Goal: Information Seeking & Learning: Learn about a topic

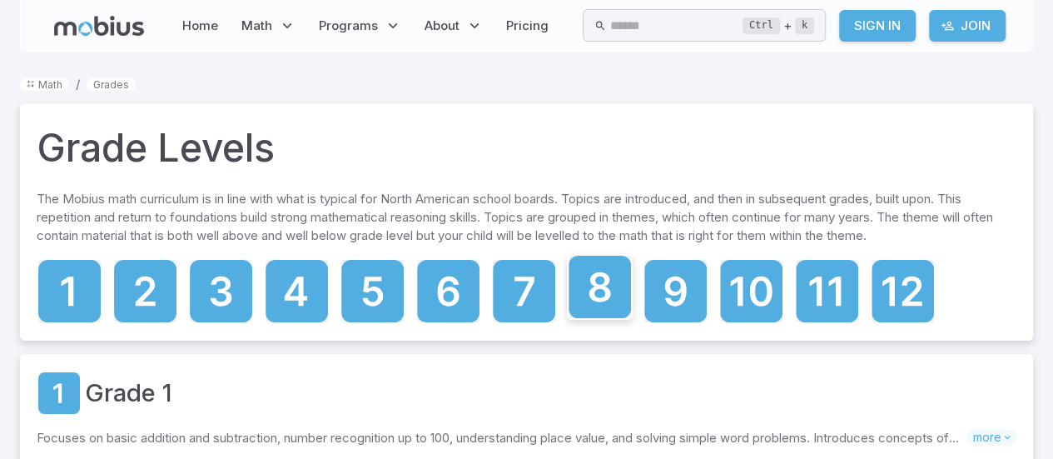
click at [604, 318] on icon at bounding box center [600, 287] width 62 height 62
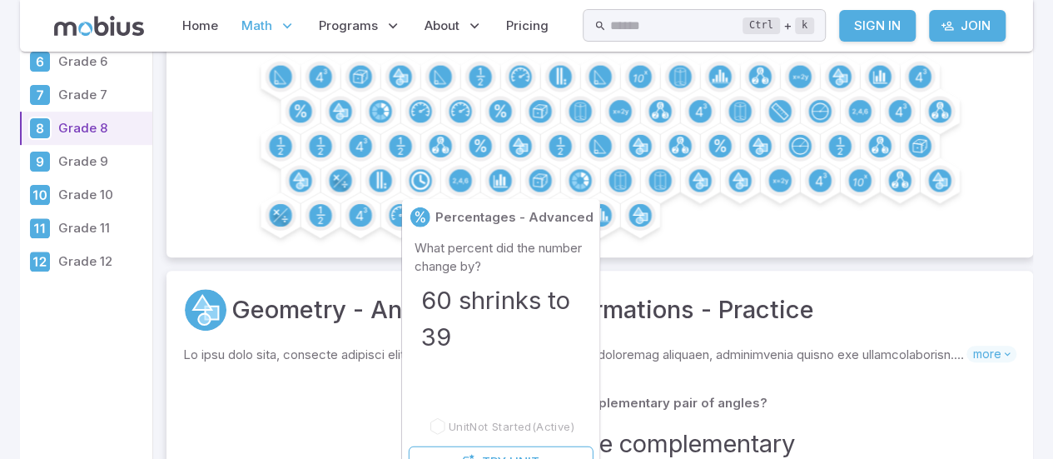
scroll to position [199, 0]
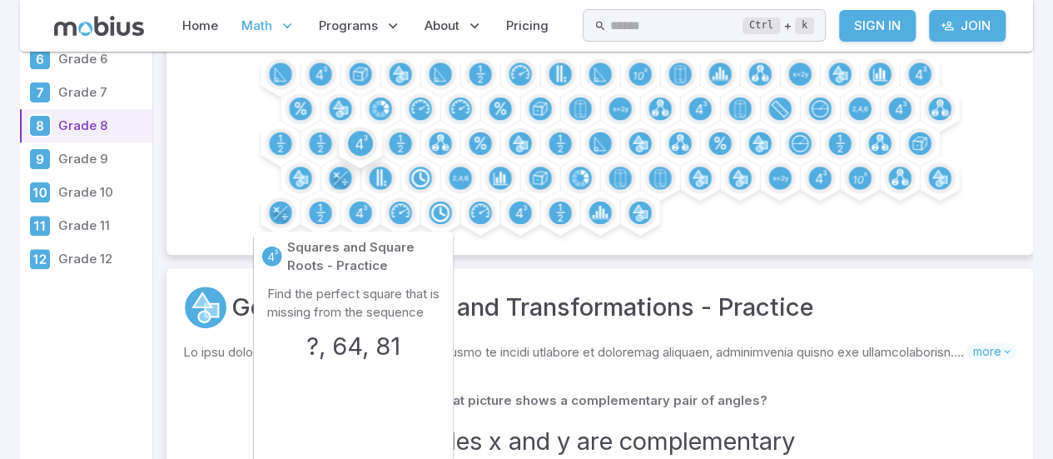
click at [373, 156] on circle at bounding box center [360, 143] width 25 height 25
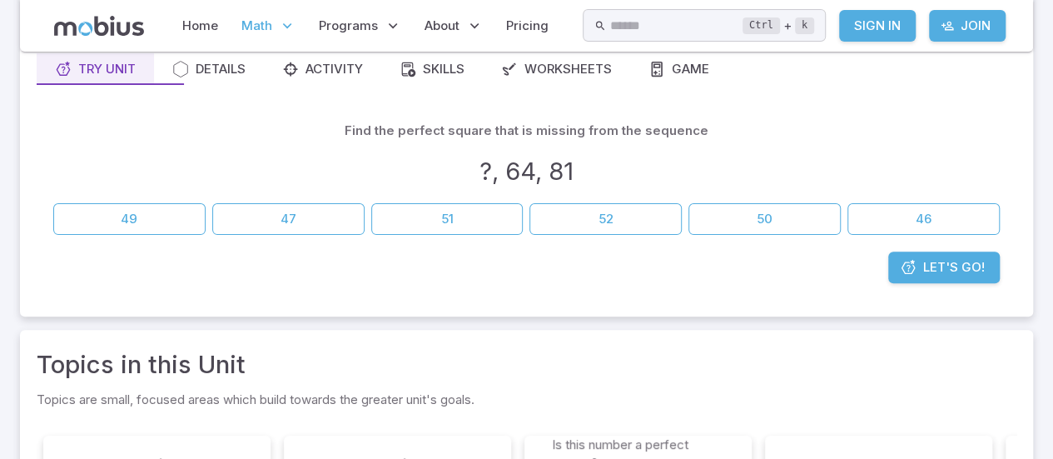
scroll to position [160, 0]
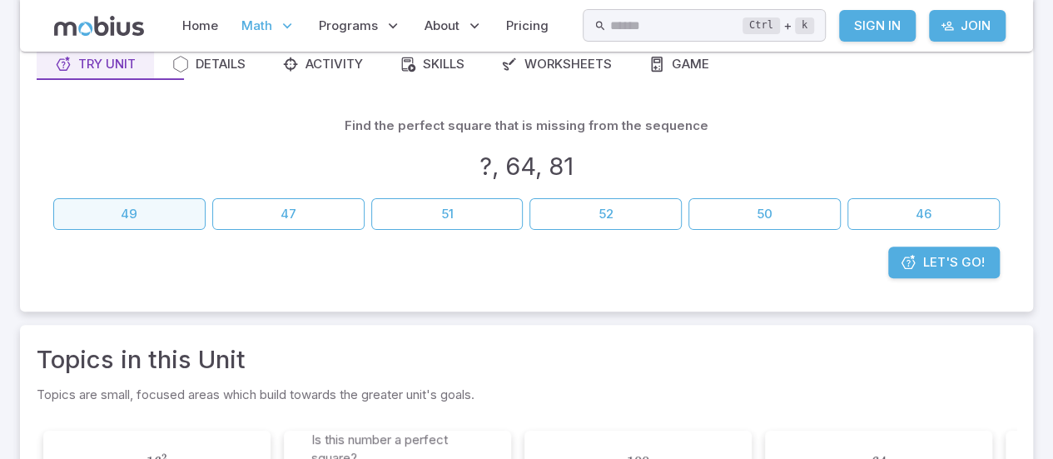
click at [172, 230] on button "49" at bounding box center [129, 214] width 152 height 32
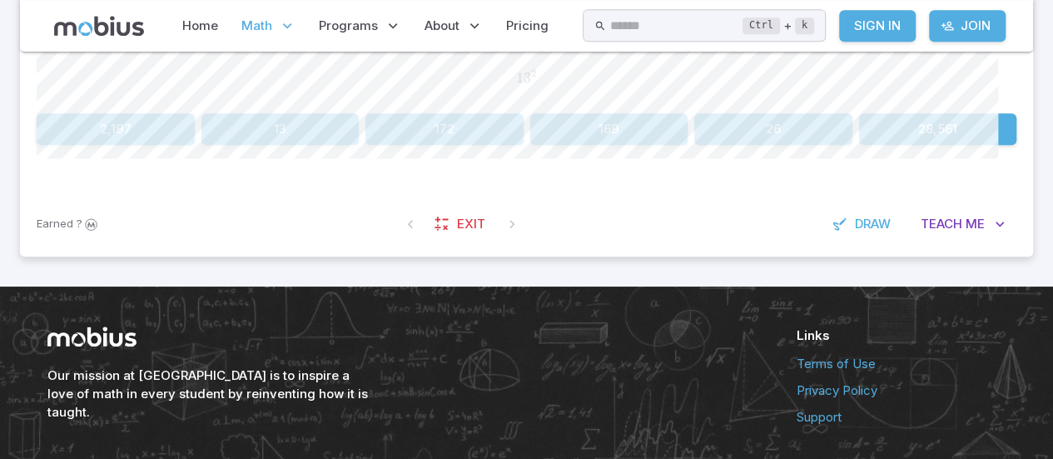
scroll to position [468, 0]
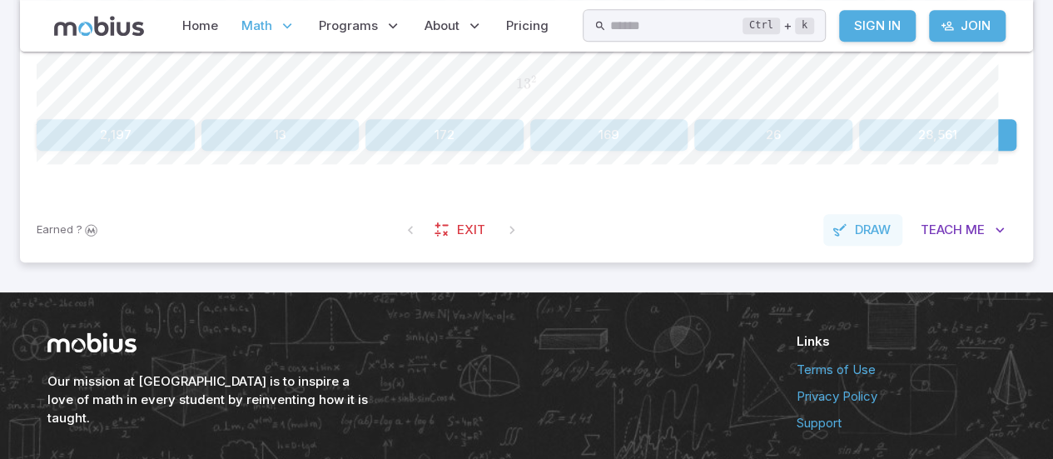
click at [855, 239] on span "Draw" at bounding box center [873, 230] width 36 height 18
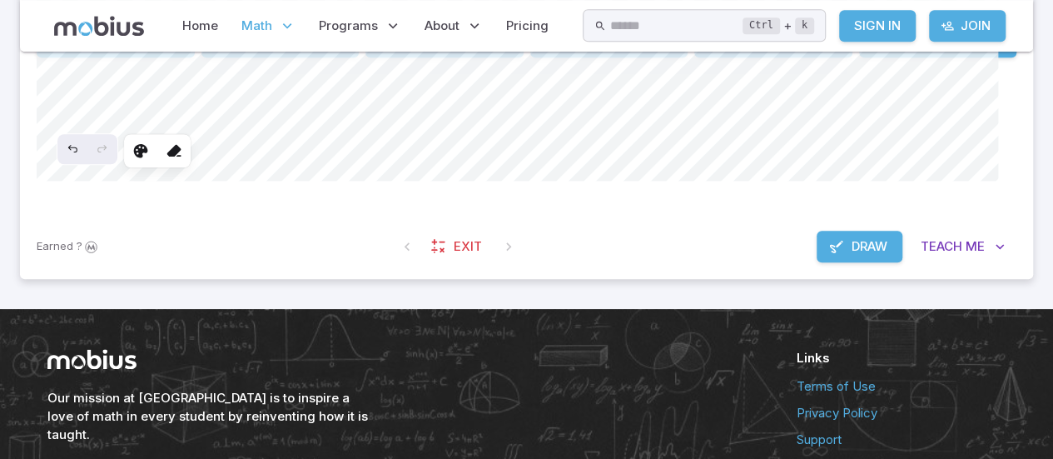
scroll to position [575, 0]
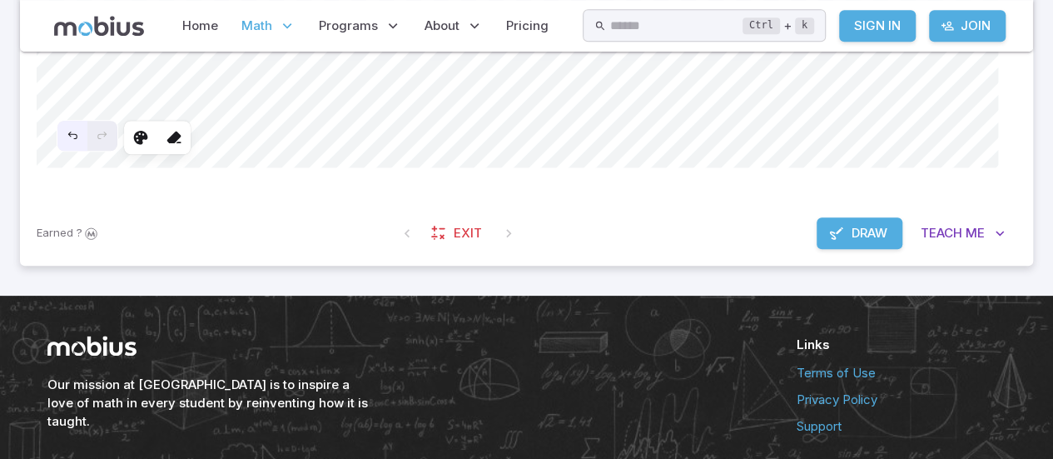
click at [77, 151] on div "Undo" at bounding box center [72, 136] width 30 height 30
click at [79, 142] on icon "Undo" at bounding box center [72, 135] width 13 height 13
click at [87, 151] on div "Undo" at bounding box center [72, 136] width 30 height 30
click at [79, 142] on icon "Undo" at bounding box center [72, 135] width 13 height 13
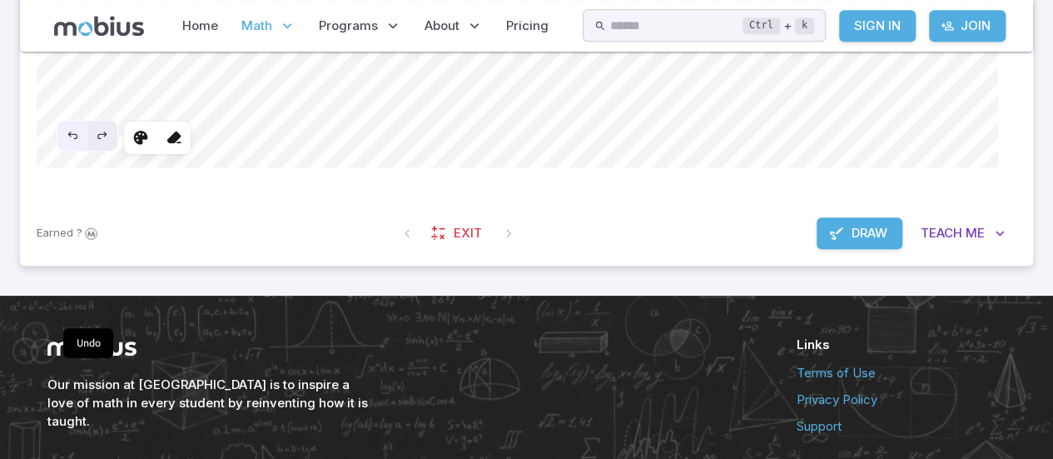
click at [79, 142] on icon "Undo" at bounding box center [72, 135] width 13 height 13
click at [87, 151] on div "Undo" at bounding box center [72, 136] width 30 height 30
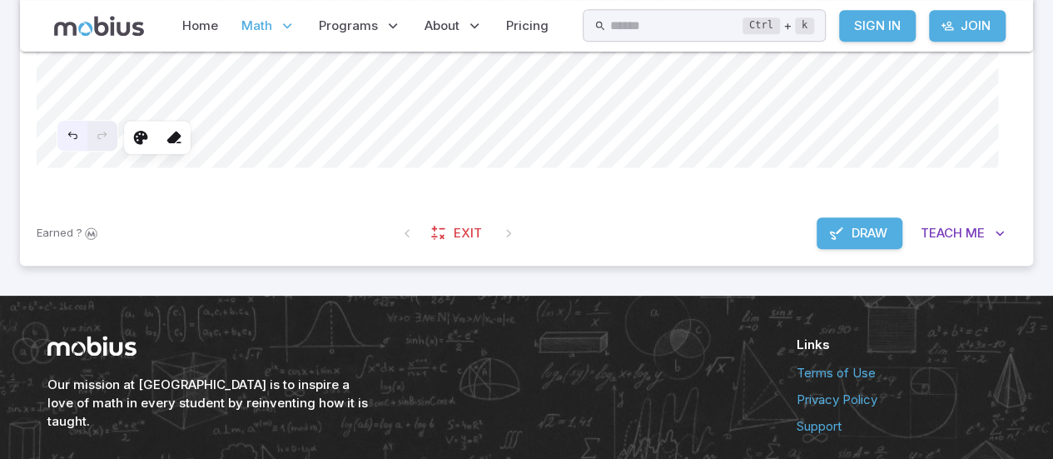
click at [87, 151] on div "Undo" at bounding box center [72, 136] width 30 height 30
click at [852, 242] on span "Draw" at bounding box center [870, 233] width 36 height 18
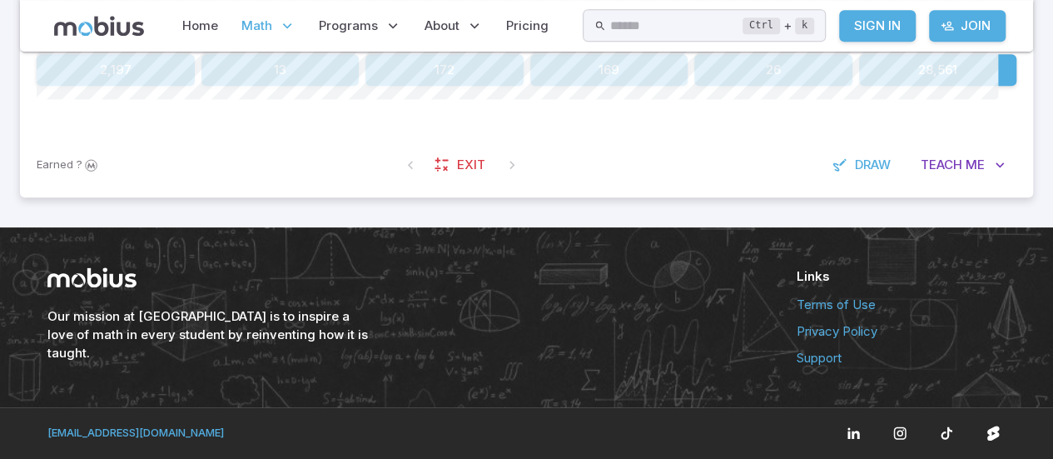
click at [603, 86] on button "169" at bounding box center [609, 70] width 158 height 32
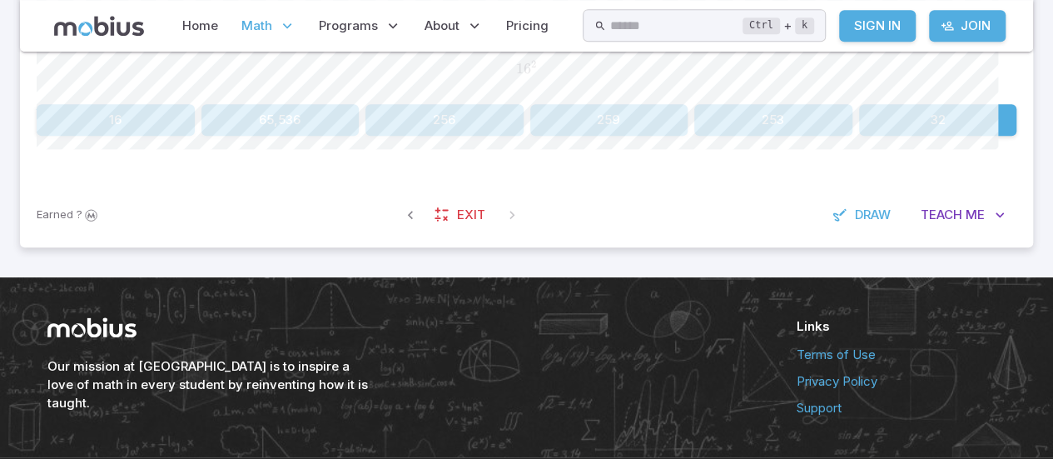
scroll to position [482, 0]
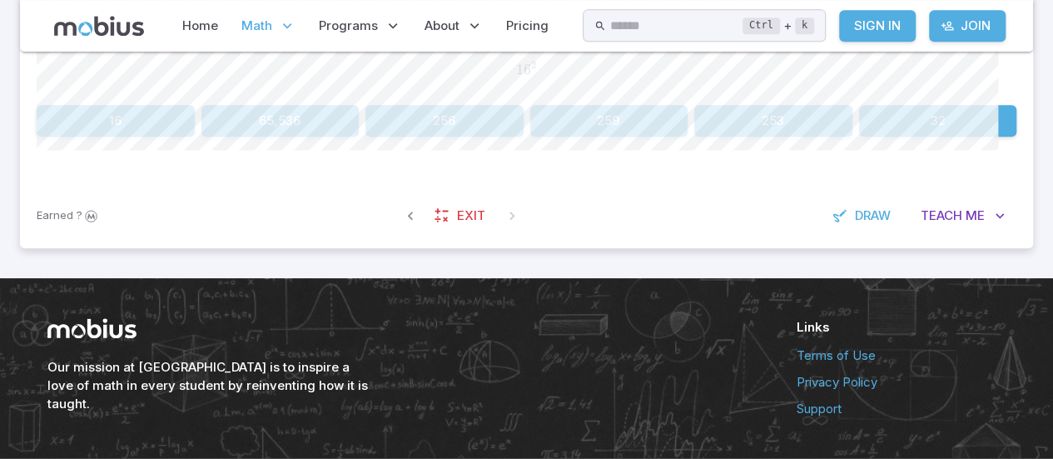
click at [453, 137] on button "256" at bounding box center [445, 121] width 158 height 32
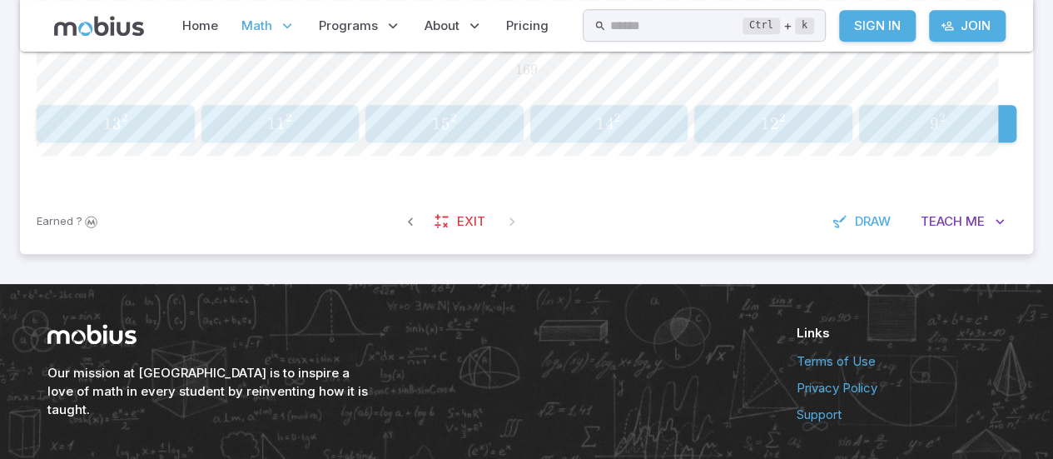
click at [182, 189] on div "How can this perfect square be represented as a squared integer? 169 169 169 1 …" at bounding box center [527, 81] width 980 height 216
click at [122, 134] on span "3" at bounding box center [116, 123] width 9 height 21
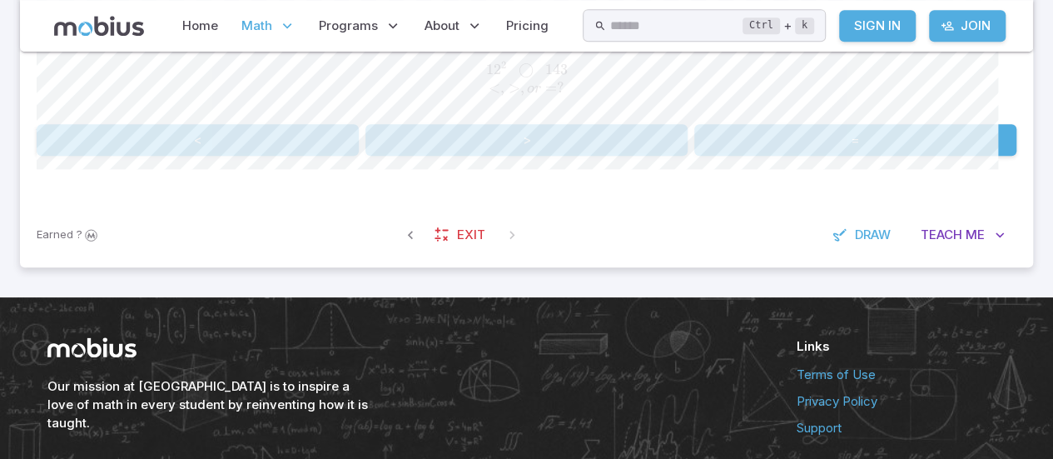
click at [543, 156] on button ">" at bounding box center [527, 140] width 322 height 32
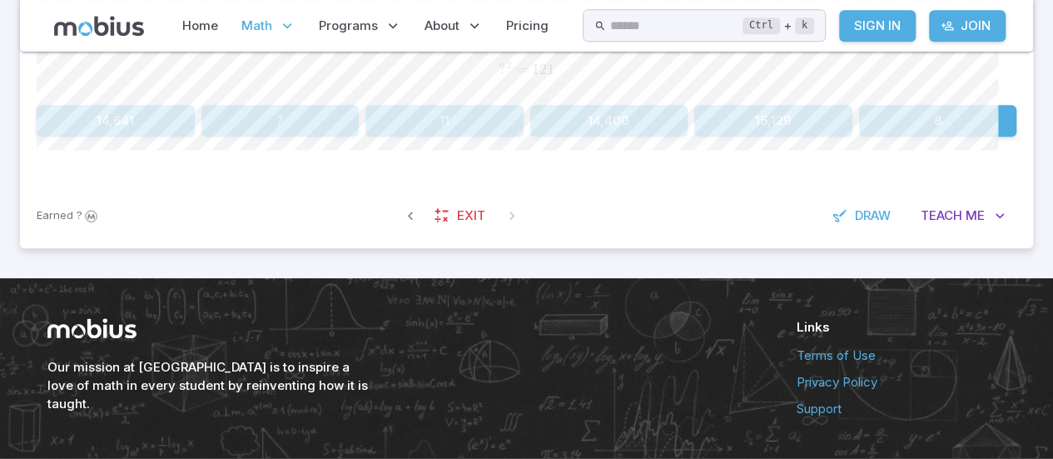
click at [469, 137] on button "11" at bounding box center [445, 121] width 158 height 32
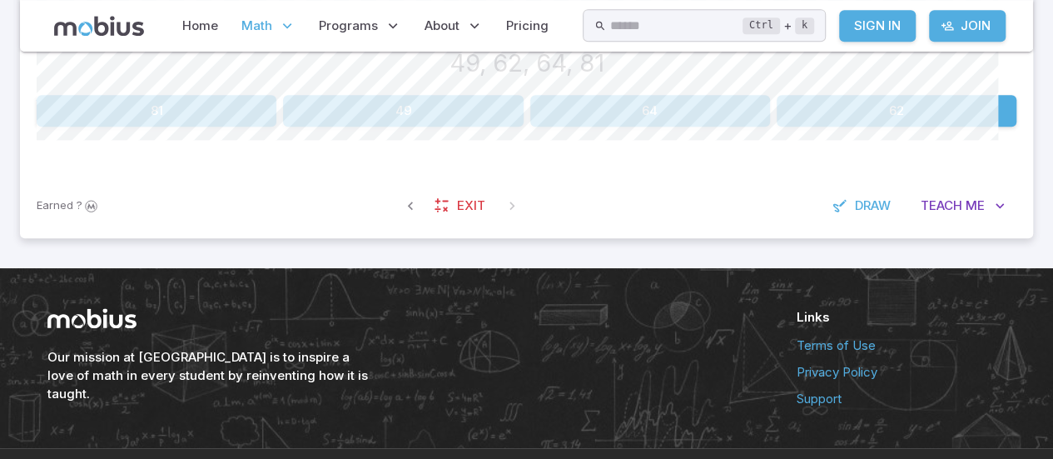
click at [921, 127] on button "62" at bounding box center [897, 111] width 240 height 32
click at [911, 127] on button "Perfect Square" at bounding box center [773, 111] width 487 height 32
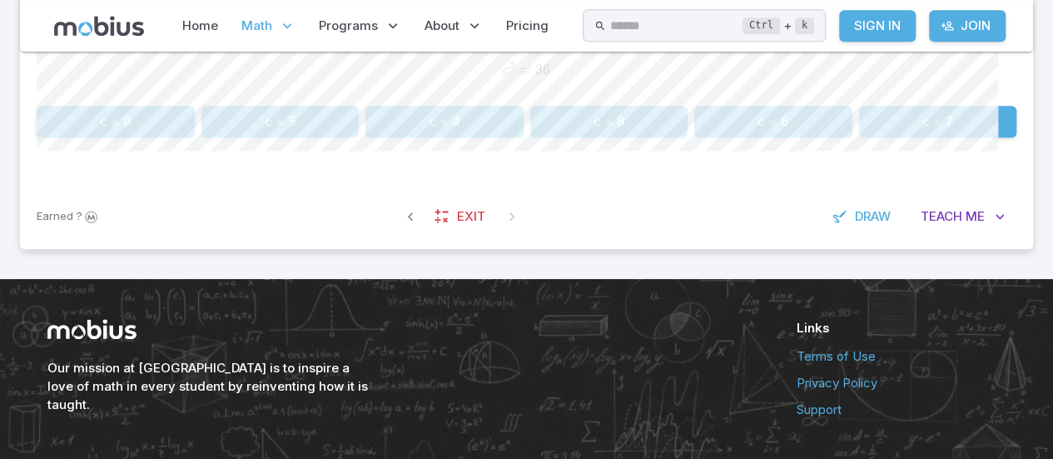
click at [816, 137] on button "c = 6" at bounding box center [774, 122] width 158 height 32
click at [442, 137] on button "z = 8" at bounding box center [445, 122] width 158 height 32
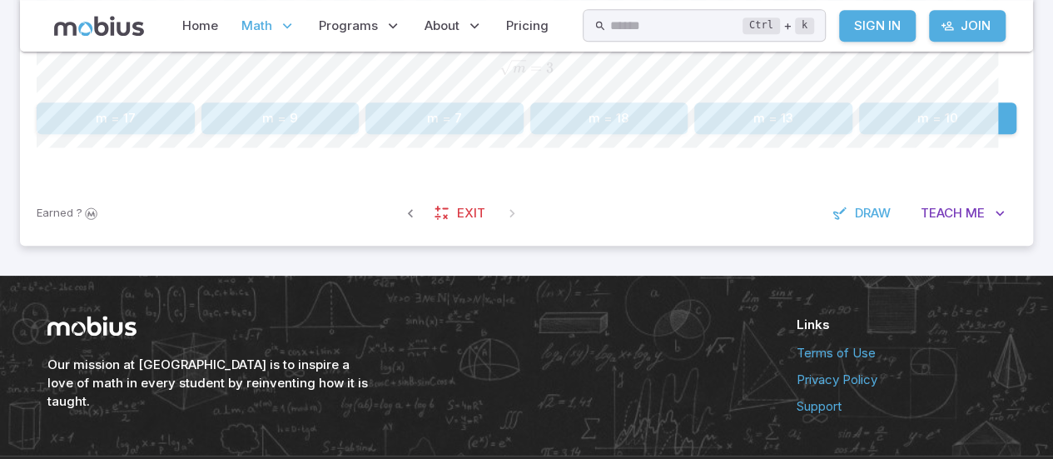
click at [290, 134] on button "m = 9" at bounding box center [281, 118] width 158 height 32
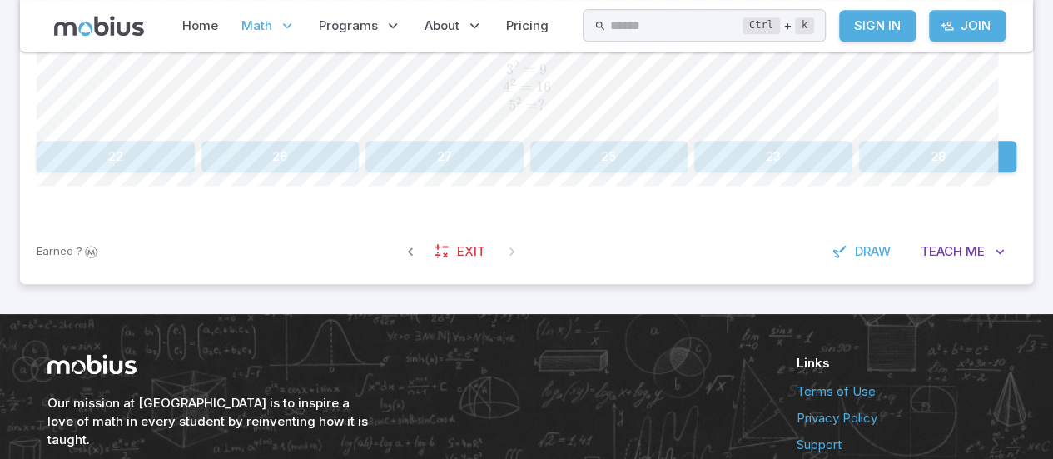
click at [652, 172] on button "25" at bounding box center [609, 157] width 158 height 32
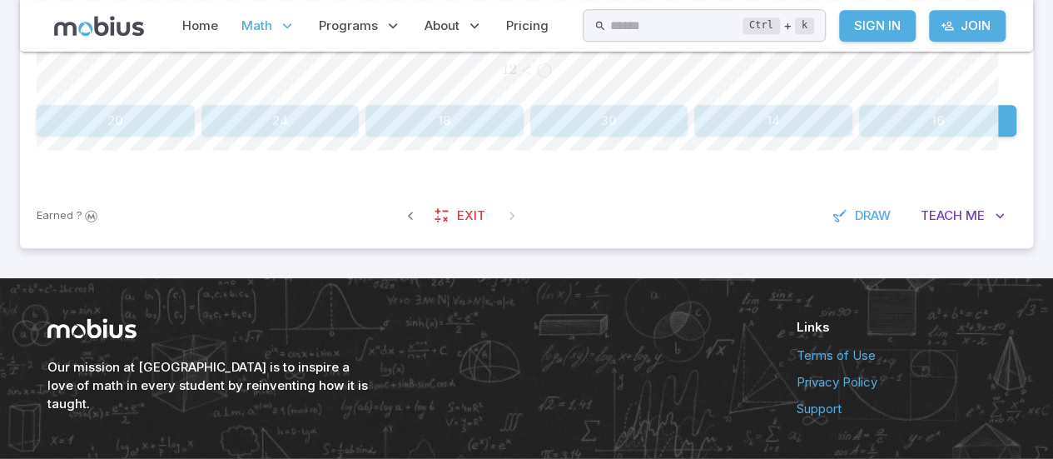
click at [955, 183] on div "Find the closest perfect square above the given number 12 < ◯ 12 < \bigcirc 12 …" at bounding box center [527, 78] width 980 height 210
click at [869, 248] on div "Earned ? Exit Draw Teach Me" at bounding box center [526, 215] width 1013 height 65
click at [968, 137] on button "16" at bounding box center [938, 121] width 158 height 32
click at [992, 224] on icon "button" at bounding box center [1000, 215] width 17 height 17
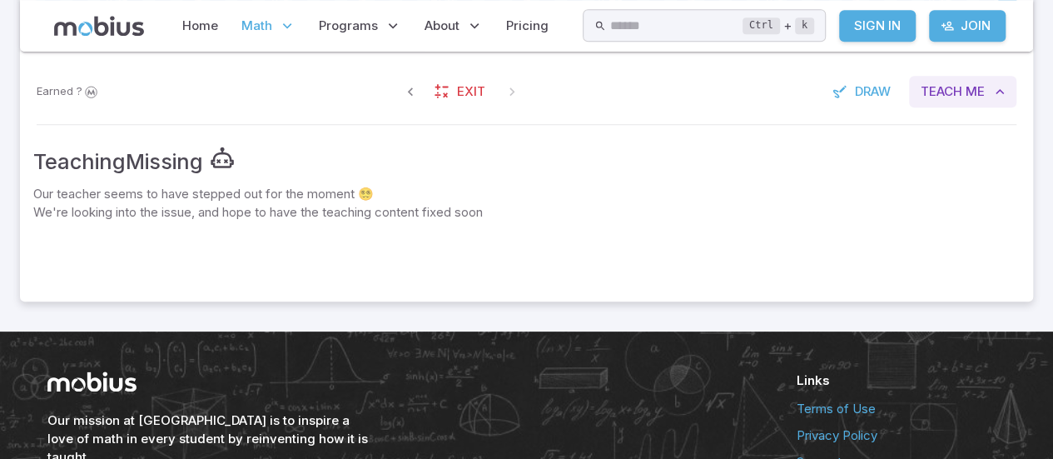
scroll to position [565, 0]
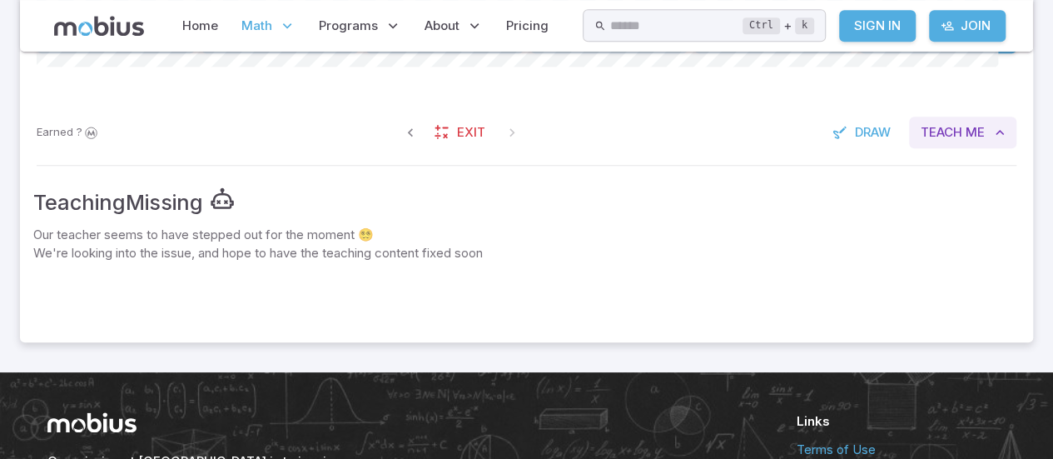
click at [992, 141] on icon "button" at bounding box center [1000, 132] width 17 height 17
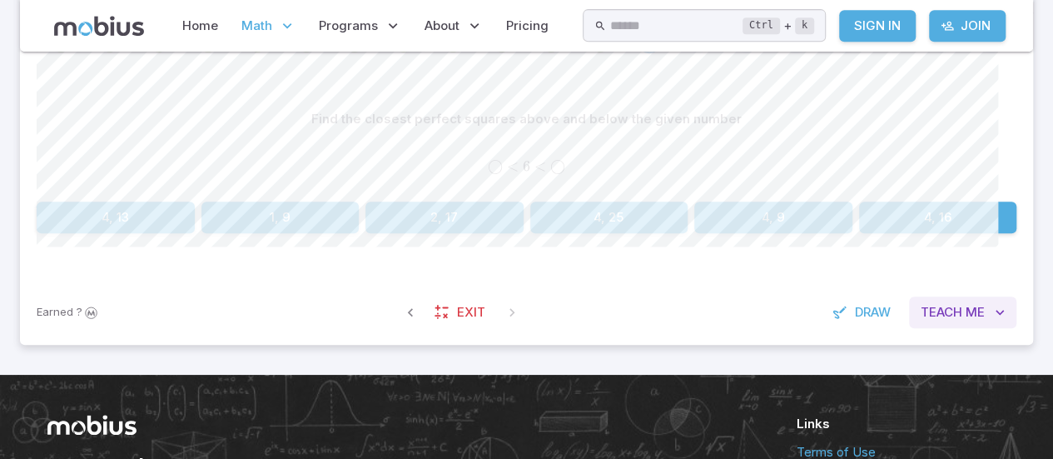
scroll to position [391, 0]
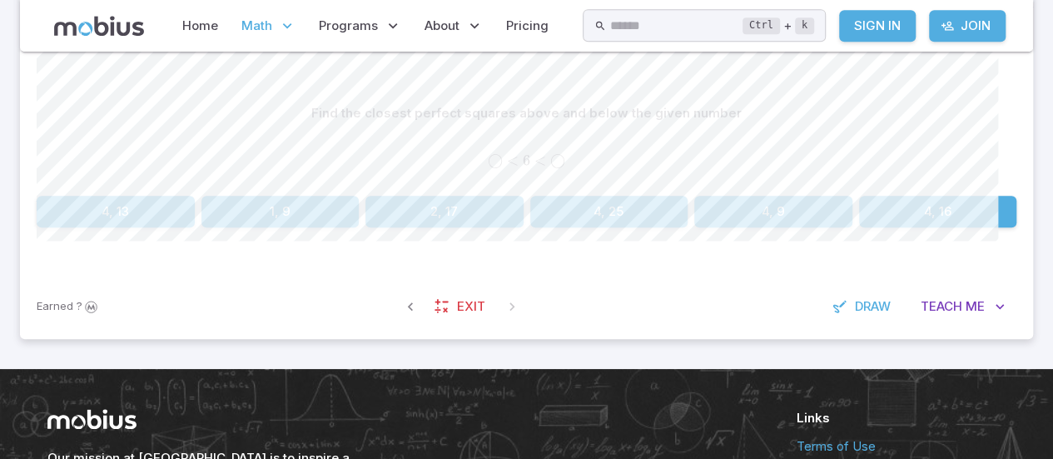
click at [933, 227] on button "4, 16" at bounding box center [938, 212] width 158 height 32
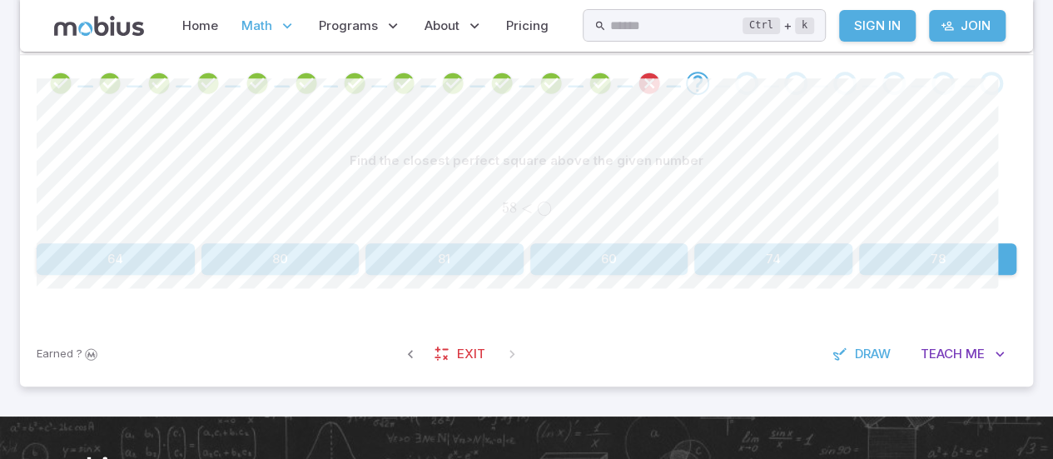
scroll to position [463, 0]
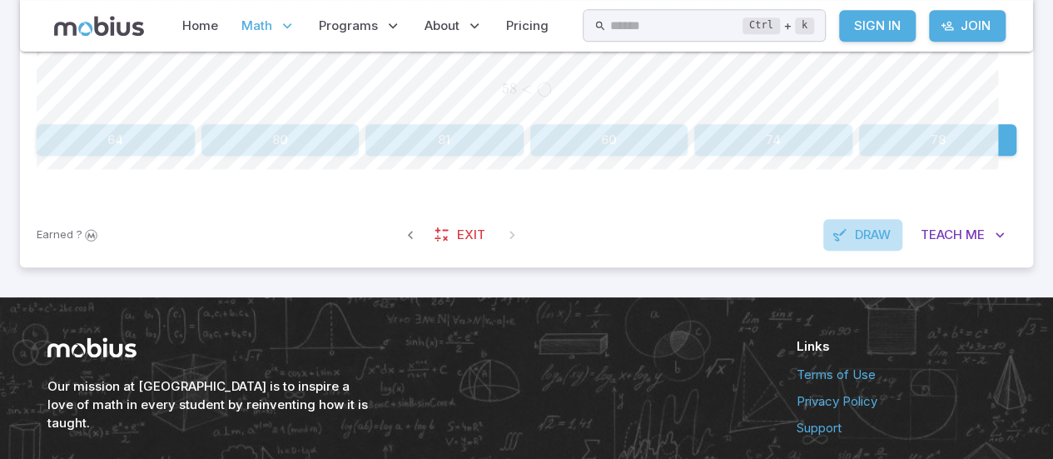
click at [855, 244] on span "Draw" at bounding box center [873, 235] width 36 height 18
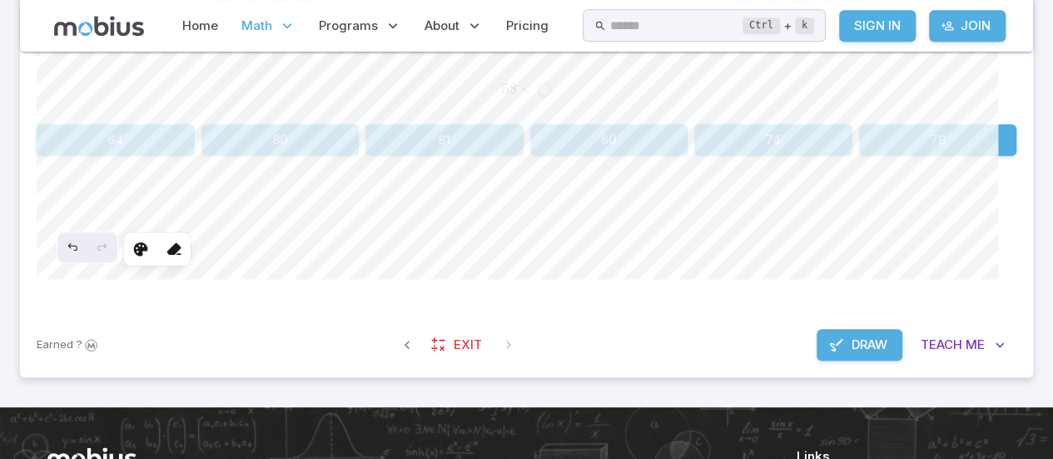
click at [149, 257] on icon at bounding box center [140, 249] width 17 height 17
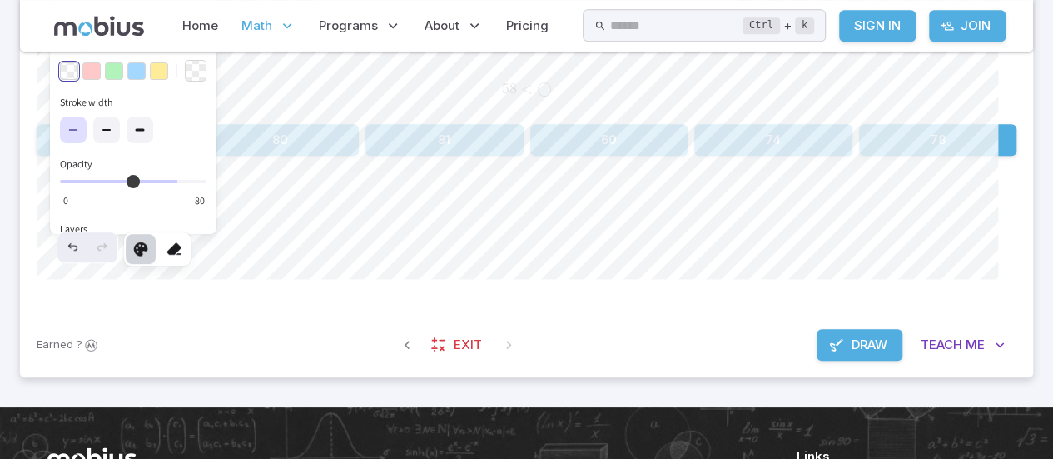
click at [101, 24] on button "button" at bounding box center [91, 15] width 18 height 18
click at [189, 264] on div at bounding box center [174, 249] width 30 height 30
click at [113, 137] on icon at bounding box center [106, 129] width 13 height 13
click at [153, 143] on label at bounding box center [140, 130] width 27 height 27
type input "**"
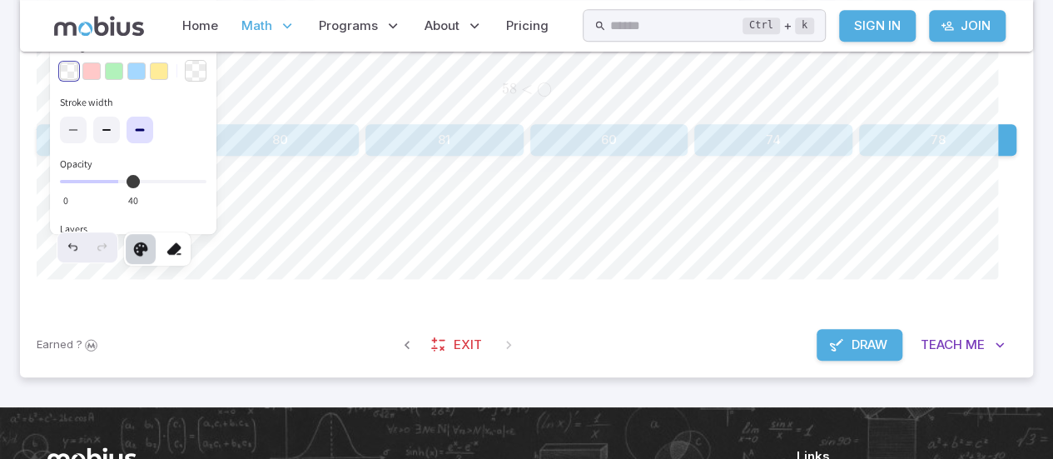
click at [182, 257] on icon at bounding box center [174, 249] width 17 height 17
click at [123, 81] on button "button" at bounding box center [114, 71] width 18 height 18
click at [120, 143] on button "button" at bounding box center [106, 130] width 27 height 27
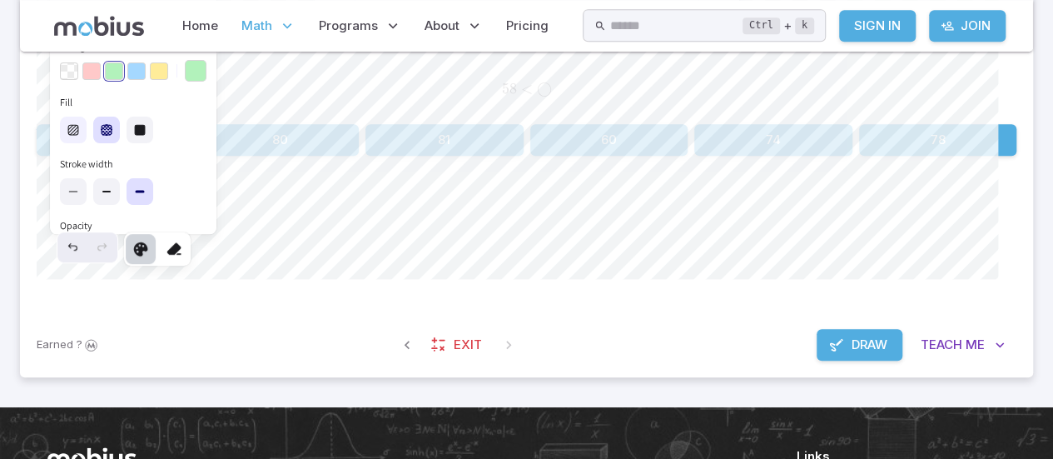
click at [82, 143] on button "button" at bounding box center [73, 130] width 27 height 27
click at [189, 264] on div at bounding box center [174, 249] width 30 height 30
click at [182, 257] on icon at bounding box center [174, 249] width 17 height 17
click at [101, 81] on button "button" at bounding box center [91, 71] width 18 height 18
click at [182, 257] on icon at bounding box center [174, 249] width 17 height 17
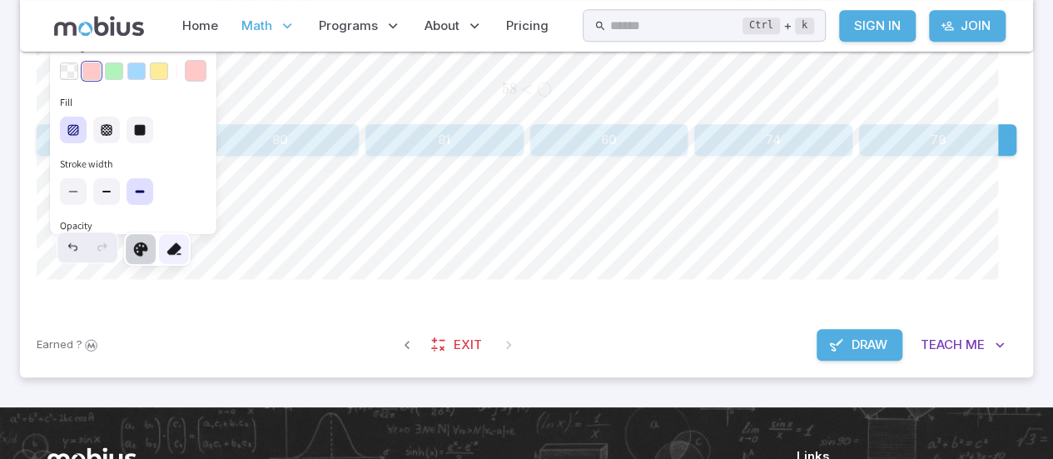
click at [182, 257] on icon at bounding box center [174, 249] width 17 height 17
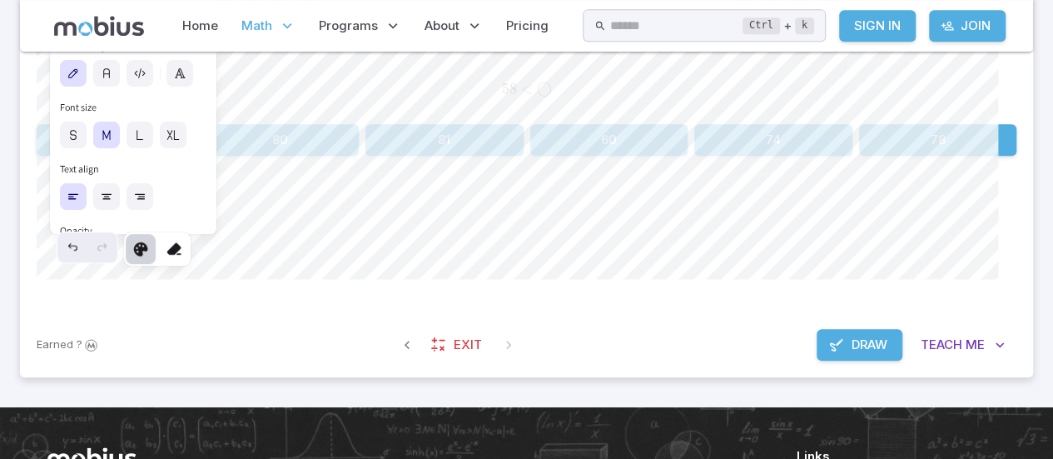
click at [149, 257] on icon at bounding box center [140, 249] width 17 height 17
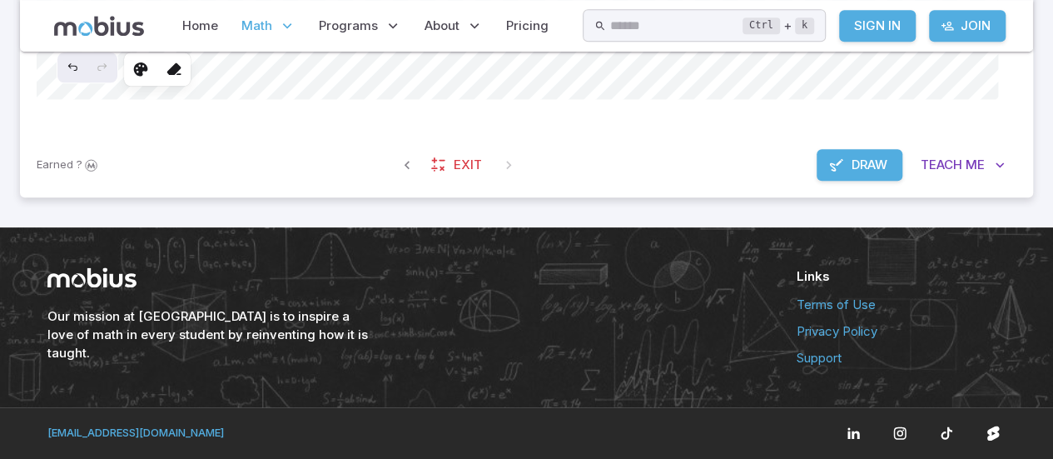
click at [852, 174] on span "Draw" at bounding box center [870, 165] width 36 height 18
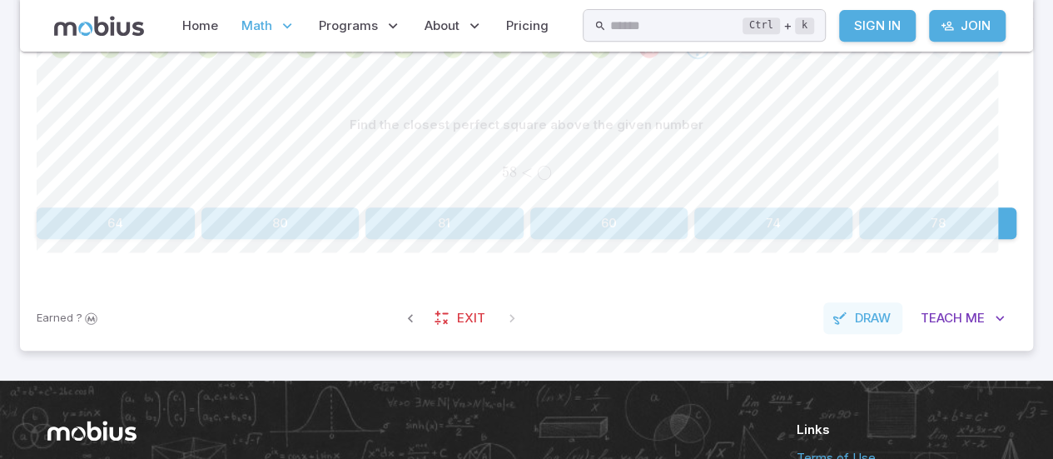
scroll to position [366, 0]
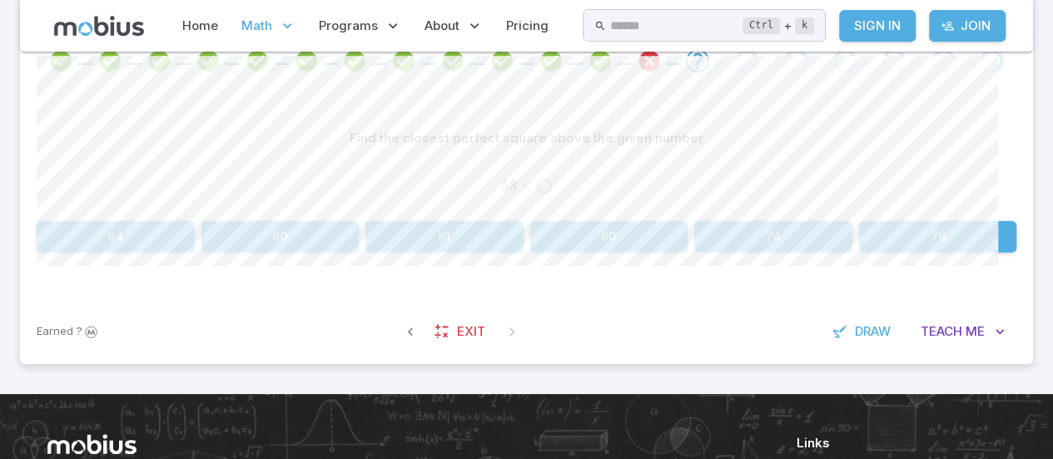
click at [106, 252] on button "64" at bounding box center [116, 237] width 158 height 32
click at [806, 252] on button "16, 25" at bounding box center [774, 237] width 158 height 32
click at [645, 73] on icon "Review your answer" at bounding box center [649, 60] width 25 height 25
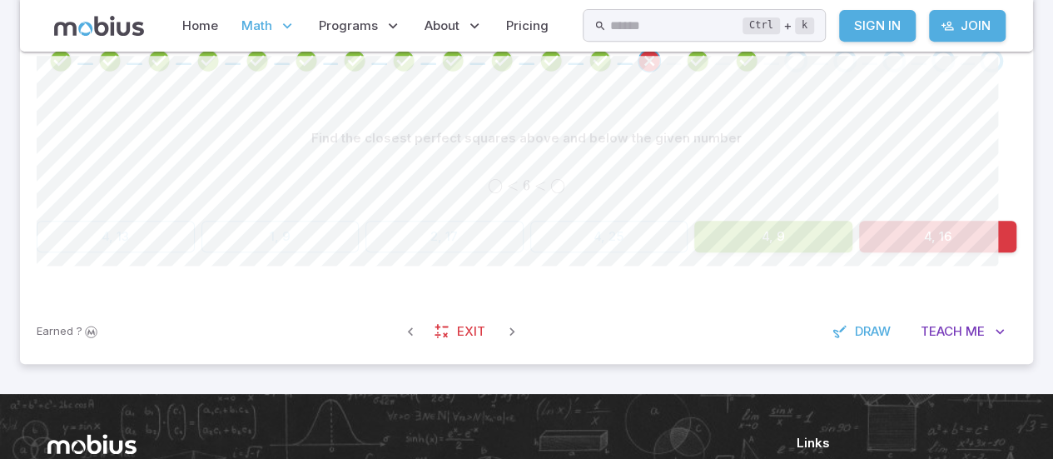
click at [741, 73] on icon "Review your answer" at bounding box center [746, 60] width 25 height 25
click at [787, 72] on div "Go to the next question" at bounding box center [795, 60] width 23 height 23
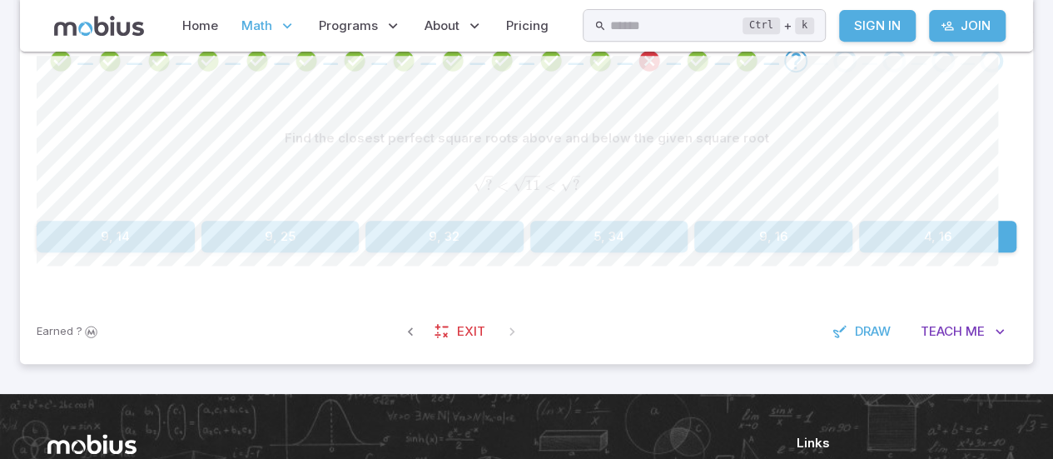
scroll to position [763, 0]
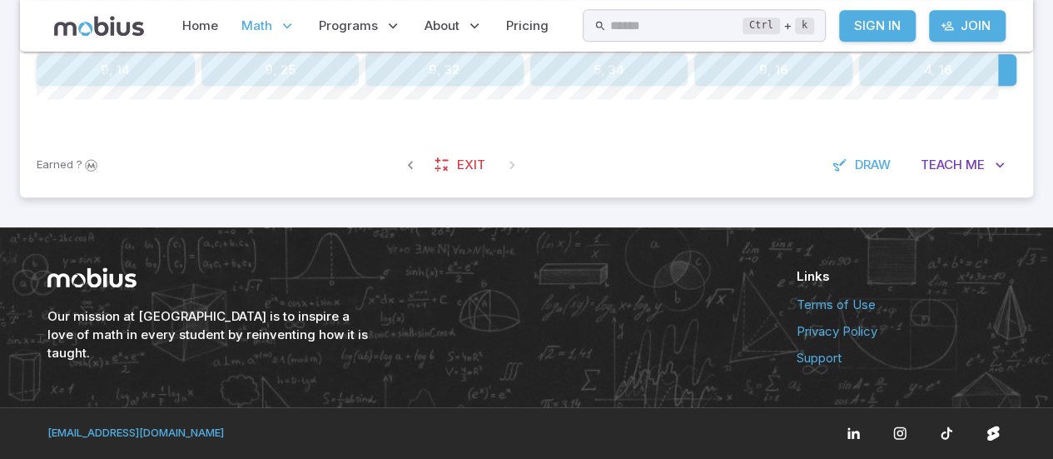
click at [743, 267] on div "Our mission at [GEOGRAPHIC_DATA] is to inspire a love of math in every student …" at bounding box center [402, 314] width 710 height 95
